Goal: Complete application form

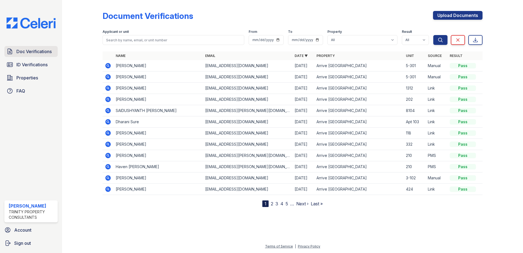
click at [42, 51] on span "Doc Verifications" at bounding box center [33, 51] width 35 height 7
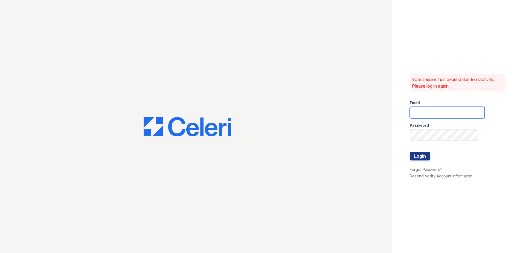
type input "cacosta@trinity-pm.com"
click at [427, 119] on form "Email cacosta@trinity-pm.com Password Login" at bounding box center [447, 131] width 75 height 70
click at [413, 156] on button "Login" at bounding box center [420, 156] width 21 height 9
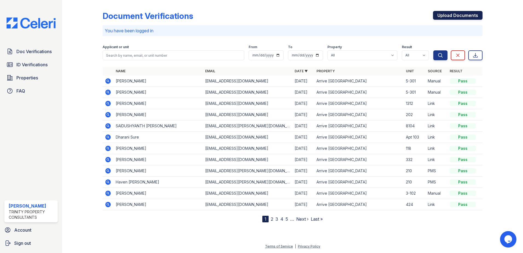
click at [467, 19] on link "Upload Documents" at bounding box center [458, 15] width 50 height 9
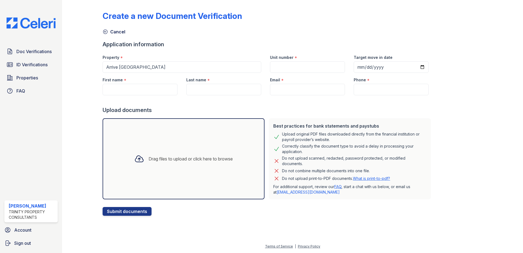
click at [139, 164] on div at bounding box center [139, 159] width 14 height 14
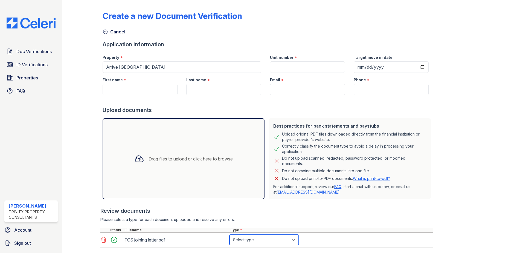
click at [242, 239] on select "Select type Paystub Bank Statement Offer Letter Tax Documents Benefit Award Let…" at bounding box center [264, 239] width 69 height 10
click at [230, 234] on select "Select type Paystub Bank Statement Offer Letter Tax Documents Benefit Award Let…" at bounding box center [264, 239] width 69 height 10
click at [251, 242] on select "Select type Paystub Bank Statement Offer Letter Tax Documents Benefit Award Let…" at bounding box center [264, 239] width 69 height 10
select select "offer_letter"
click at [230, 234] on select "Select type Paystub Bank Statement Offer Letter Tax Documents Benefit Award Let…" at bounding box center [264, 239] width 69 height 10
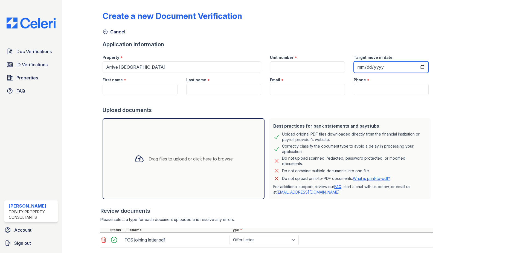
click at [354, 66] on input "Target move in date" at bounding box center [391, 66] width 75 height 11
click at [121, 93] on input "First name" at bounding box center [140, 89] width 75 height 11
paste input "Dinesh Kuma"
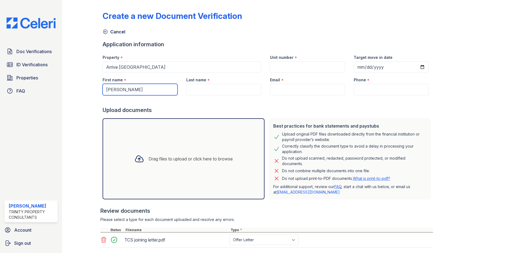
type input "Dinesh Kumar"
click at [198, 97] on div at bounding box center [268, 100] width 331 height 11
click at [198, 90] on input "Last name" at bounding box center [223, 89] width 75 height 11
paste input "Ravi"
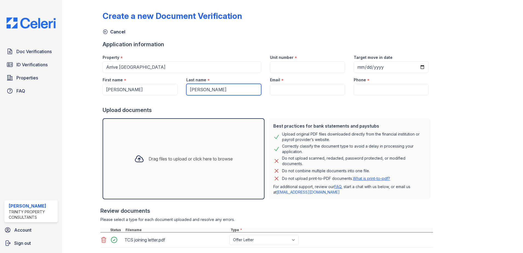
type input "[PERSON_NAME]"
click at [290, 87] on input "Email" at bounding box center [307, 89] width 75 height 11
type input "[EMAIL_ADDRESS][DOMAIN_NAME]"
type input "5-301"
type input "2025-10-15"
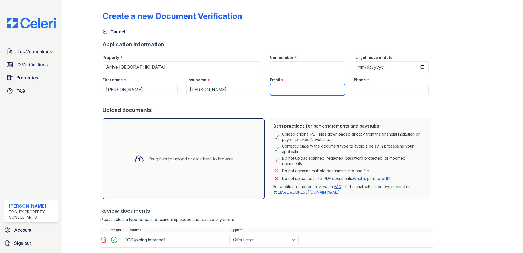
type input "(708) 986-7610"
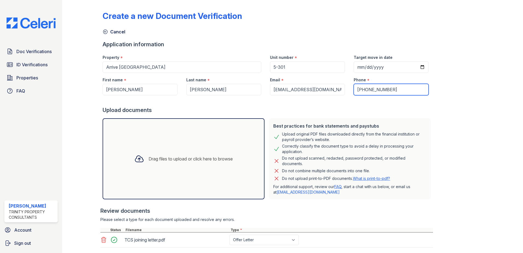
drag, startPoint x: 388, startPoint y: 89, endPoint x: 348, endPoint y: 90, distance: 39.7
click at [354, 90] on input "(708) 986-7610" at bounding box center [391, 89] width 75 height 11
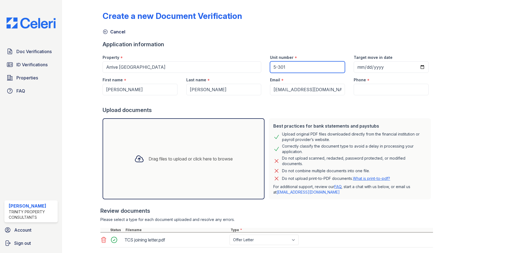
click at [250, 69] on div "Property * Arrive Eden Prairie Unit number * 5-301 Target move in date 2025-10-…" at bounding box center [265, 61] width 335 height 22
type input "1-103"
click at [373, 94] on input "Phone" at bounding box center [391, 89] width 75 height 11
paste input "(763) 807-2106"
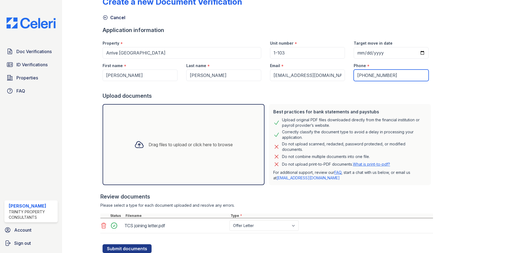
scroll to position [33, 0]
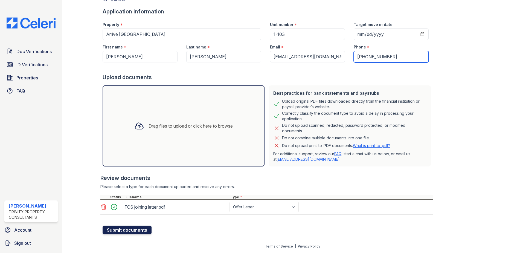
type input "(763) 807-2106"
click at [132, 231] on button "Submit documents" at bounding box center [127, 229] width 49 height 9
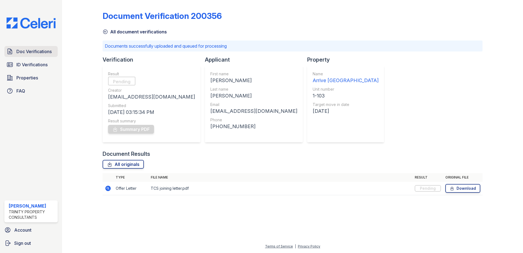
click at [32, 49] on span "Doc Verifications" at bounding box center [33, 51] width 35 height 7
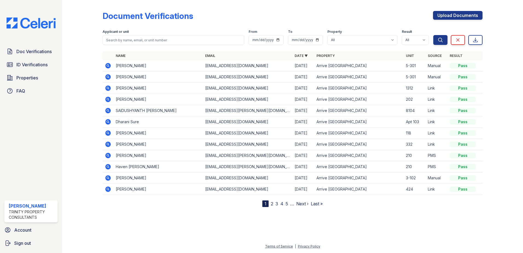
click at [73, 45] on div at bounding box center [87, 104] width 32 height 205
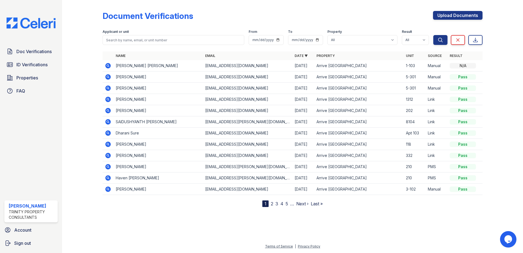
click at [109, 67] on icon at bounding box center [107, 65] width 5 height 5
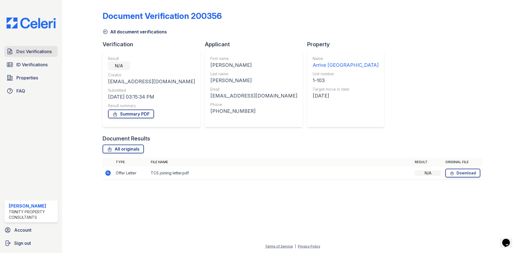
click at [32, 51] on span "Doc Verifications" at bounding box center [33, 51] width 35 height 7
click at [109, 173] on icon at bounding box center [107, 172] width 5 height 5
